Goal: Transaction & Acquisition: Purchase product/service

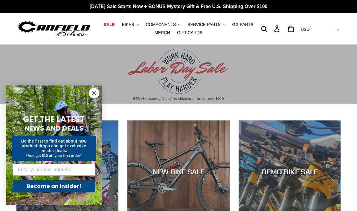
click at [170, 21] on button "COMPONENTS .cls-1{fill:#231f20}" at bounding box center [163, 25] width 40 height 8
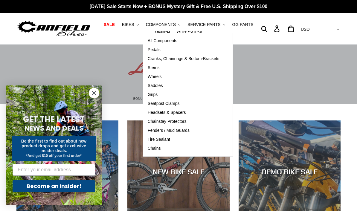
click at [207, 58] on span "Cranks, Chainrings & Bottom-Brackets" at bounding box center [184, 58] width 72 height 5
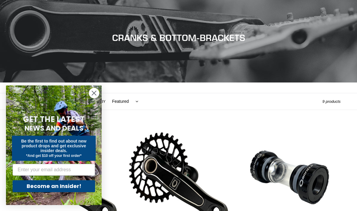
scroll to position [87, 0]
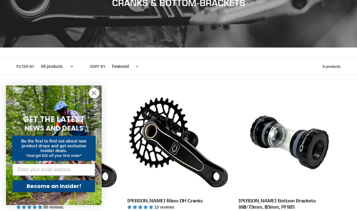
click at [96, 95] on icon "Close dialog" at bounding box center [94, 93] width 4 height 4
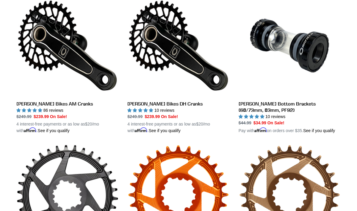
scroll to position [184, 0]
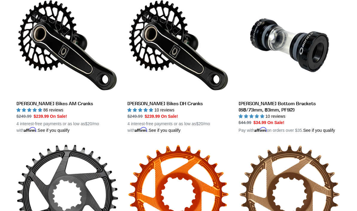
click at [69, 104] on link "[PERSON_NAME] Bikes AM Cranks" at bounding box center [67, 63] width 102 height 139
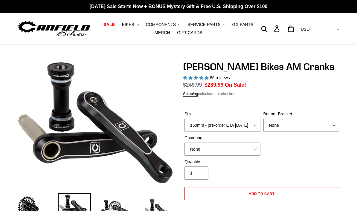
select select "highest-rating"
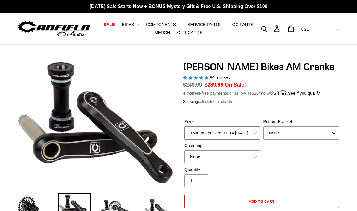
click at [248, 131] on select "150mm - pre-order ETA 9/30/25 155mm - pre-order ETA 9/30/25 160mm - pre-order E…" at bounding box center [222, 132] width 76 height 13
select select "160mm - pre-order ETA 9/30/25"
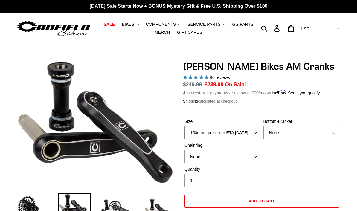
scroll to position [3, 0]
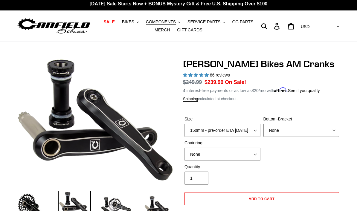
click at [317, 128] on select "None BSA Threaded 68/73mm Press Fit PF92" at bounding box center [301, 130] width 76 height 13
select select "BSA Threaded 68/73mm"
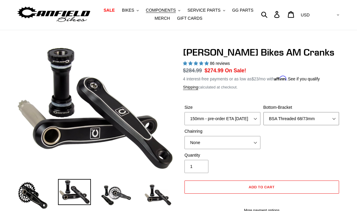
scroll to position [16, 0]
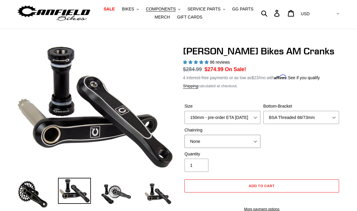
click at [248, 142] on select "None 30t Round (Boost 148) 30t Oval (Boost 148) 32t Round (Boost 148) 32t Oval …" at bounding box center [222, 141] width 76 height 13
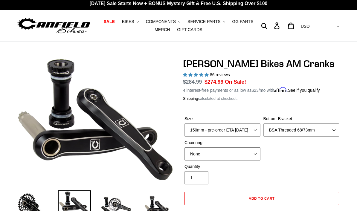
scroll to position [3, 0]
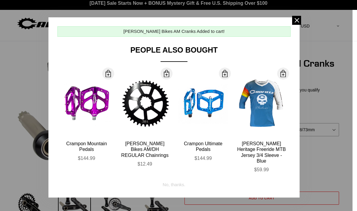
click at [302, 20] on div at bounding box center [178, 105] width 357 height 211
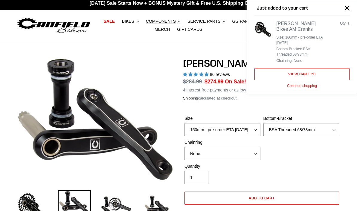
click at [311, 86] on button "Continue shopping" at bounding box center [302, 86] width 30 height 6
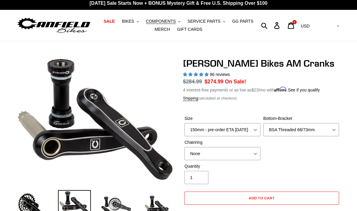
click at [294, 25] on icon at bounding box center [290, 25] width 7 height 7
